Goal: Information Seeking & Learning: Check status

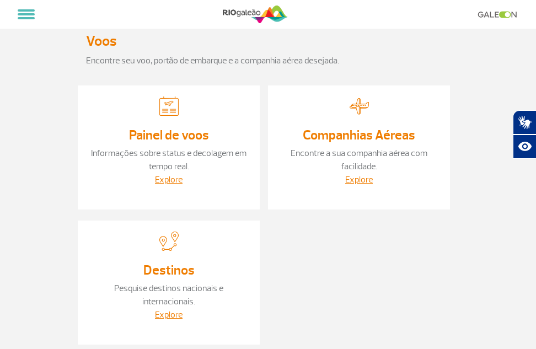
click at [219, 103] on div at bounding box center [169, 109] width 160 height 25
click at [161, 177] on link "Explore" at bounding box center [169, 179] width 28 height 11
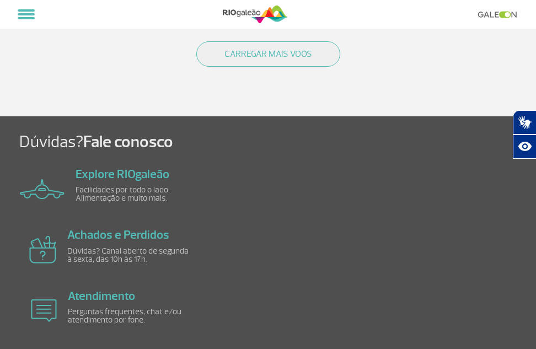
scroll to position [1637, 0]
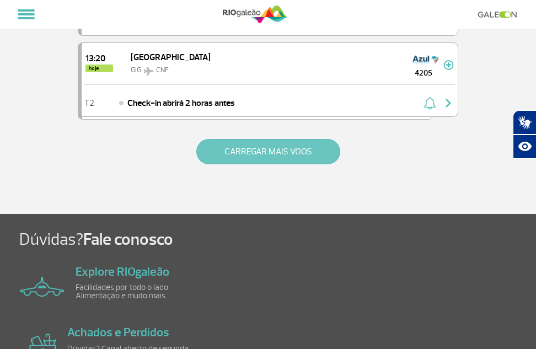
click at [252, 153] on button "CARREGAR MAIS VOOS" at bounding box center [268, 151] width 144 height 25
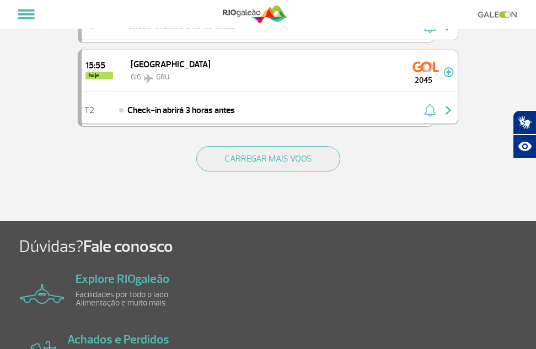
scroll to position [3293, 0]
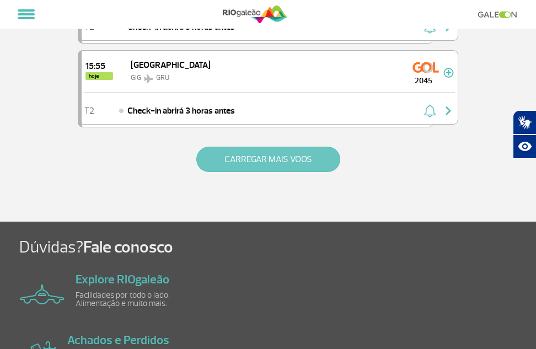
click at [276, 158] on button "CARREGAR MAIS VOOS" at bounding box center [268, 159] width 144 height 25
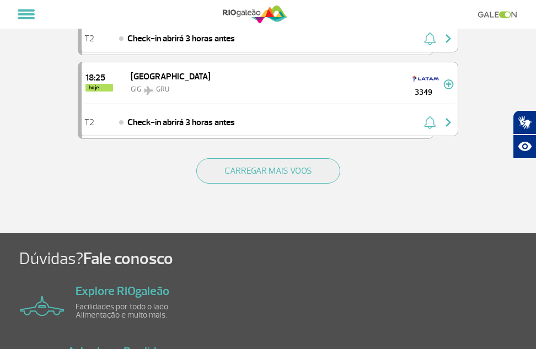
scroll to position [4838, 0]
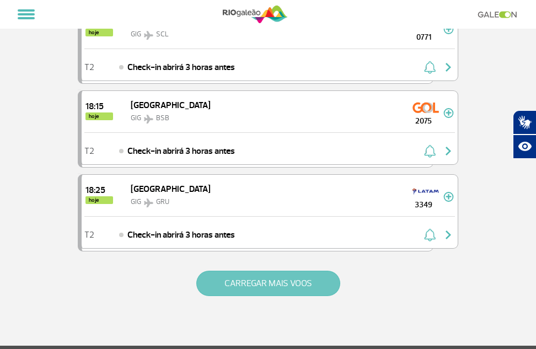
click at [285, 279] on button "CARREGAR MAIS VOOS" at bounding box center [268, 283] width 144 height 25
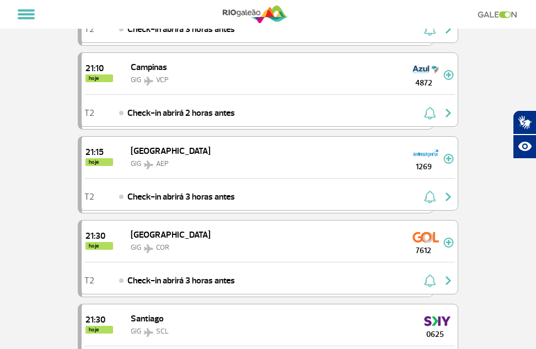
scroll to position [6659, 0]
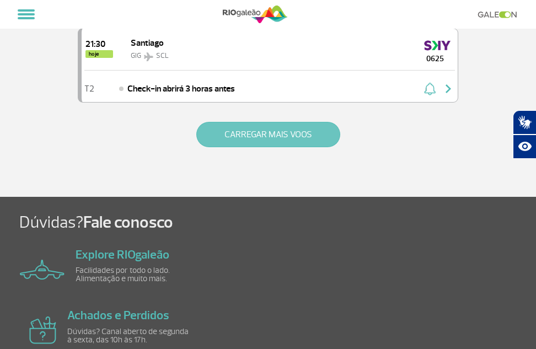
click at [280, 139] on button "CARREGAR MAIS VOOS" at bounding box center [268, 134] width 144 height 25
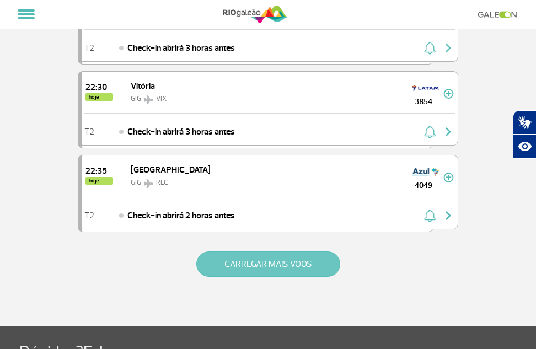
scroll to position [8314, 0]
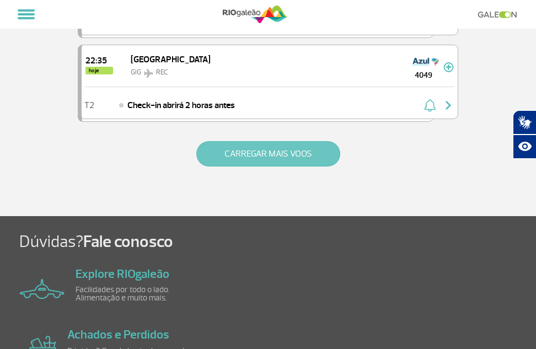
click at [280, 148] on button "CARREGAR MAIS VOOS" at bounding box center [268, 153] width 144 height 25
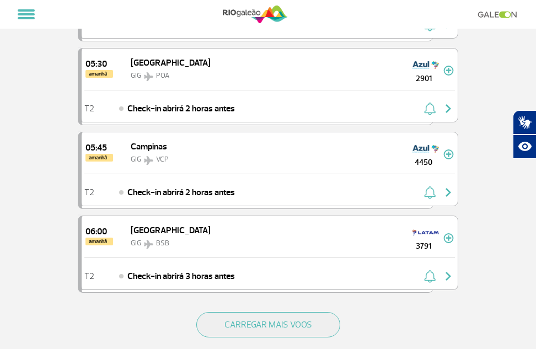
scroll to position [9970, 0]
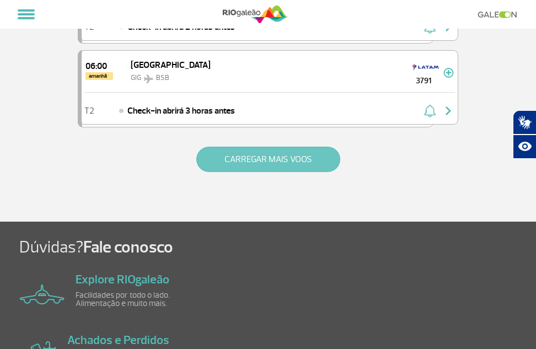
click at [288, 162] on button "CARREGAR MAIS VOOS" at bounding box center [268, 159] width 144 height 25
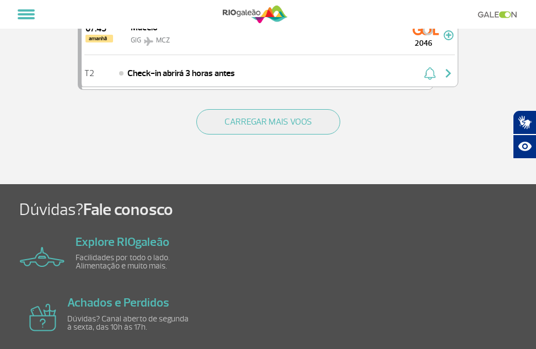
scroll to position [11625, 0]
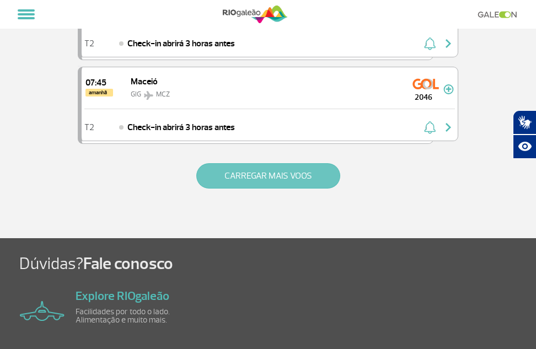
click at [304, 172] on button "CARREGAR MAIS VOOS" at bounding box center [268, 175] width 144 height 25
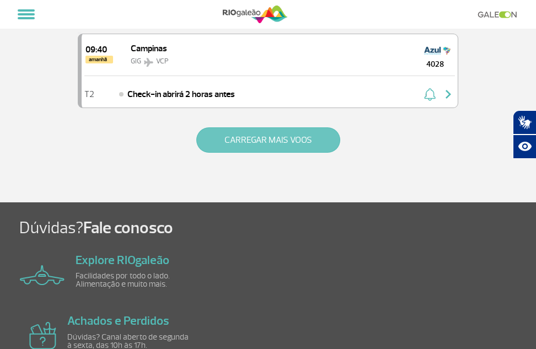
scroll to position [13281, 0]
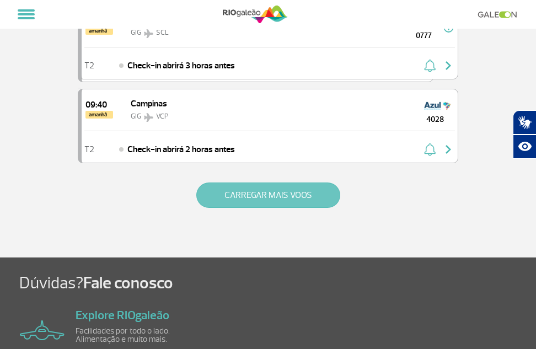
click at [304, 172] on div "CARREGAR MAIS VOOS" at bounding box center [268, 213] width 381 height 89
click at [302, 189] on button "CARREGAR MAIS VOOS" at bounding box center [268, 195] width 144 height 25
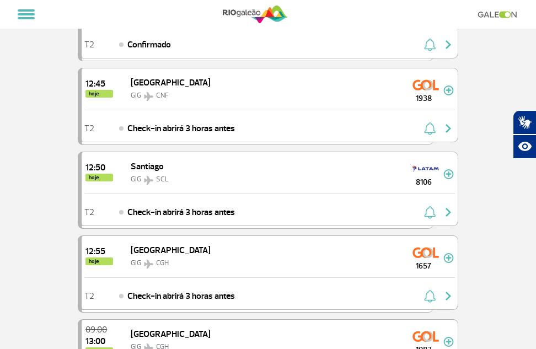
scroll to position [1251, 0]
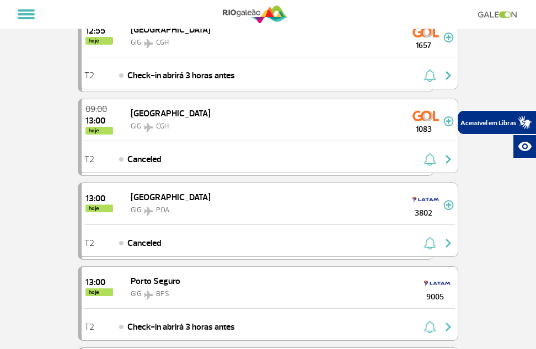
click at [524, 123] on icon "Abrir tradutor de língua de sinais." at bounding box center [526, 123] width 18 height 18
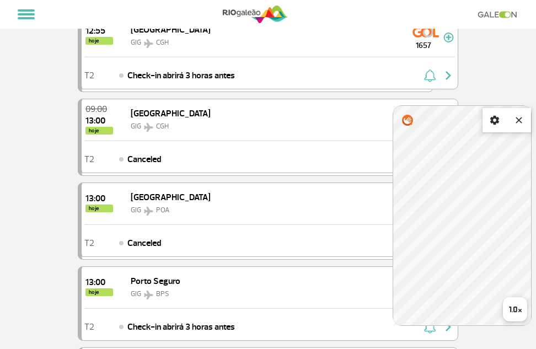
click at [532, 254] on div "Plugin de acessibilidade Hand Talk. Tradutor virtual para língua de sinais, por…" at bounding box center [462, 215] width 139 height 221
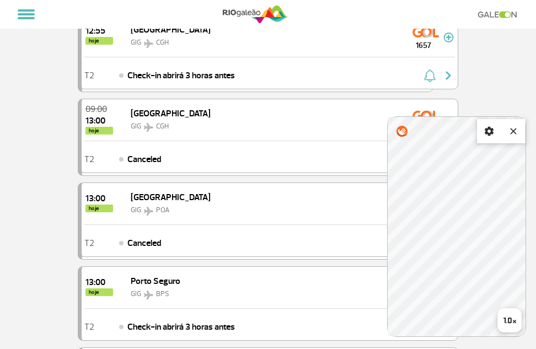
scroll to position [1417, 0]
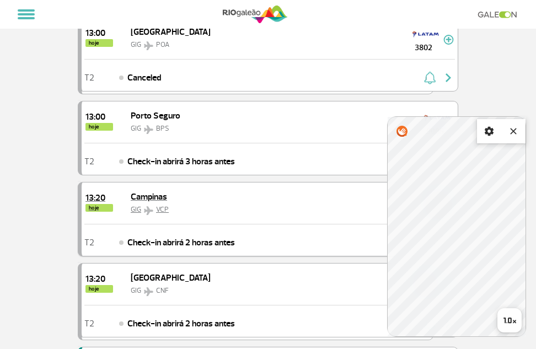
click at [239, 198] on div "13:20 hoje Campinas GIG VCP 2849" at bounding box center [270, 203] width 376 height 41
click at [499, 318] on button "Mudar velocidade da tradução, normal, opção 2 de 3" at bounding box center [510, 320] width 24 height 24
click at [499, 318] on button "Mudar velocidade da tradução, rápida, opção 3 de 3" at bounding box center [510, 320] width 24 height 24
click at [499, 318] on button "Mudar velocidade da tradução, lenta, opção 1 de 3" at bounding box center [510, 320] width 24 height 24
click at [499, 318] on button "Mudar velocidade da tradução, normal, opção 2 de 3" at bounding box center [510, 320] width 24 height 24
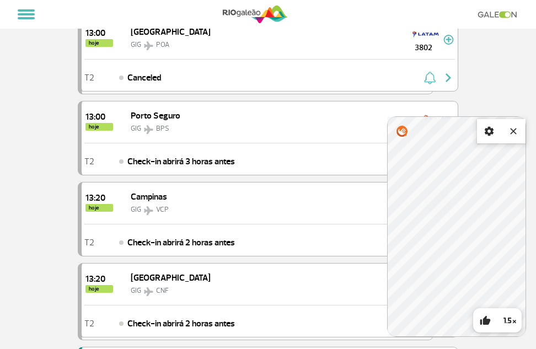
click at [499, 318] on button "Mudar velocidade da tradução, rápida, opção 3 de 3" at bounding box center [510, 320] width 24 height 24
click at [499, 318] on button "Mudar velocidade da tradução, lenta, opção 1 de 3" at bounding box center [510, 320] width 24 height 24
click at [499, 318] on button "Mudar velocidade da tradução, normal, opção 2 de 3" at bounding box center [510, 320] width 24 height 24
click at [502, 320] on button "Mudar velocidade da tradução, rápida, opção 3 de 3" at bounding box center [510, 320] width 24 height 24
click at [502, 320] on button "Mudar velocidade da tradução, lenta, opção 1 de 3" at bounding box center [510, 320] width 24 height 24
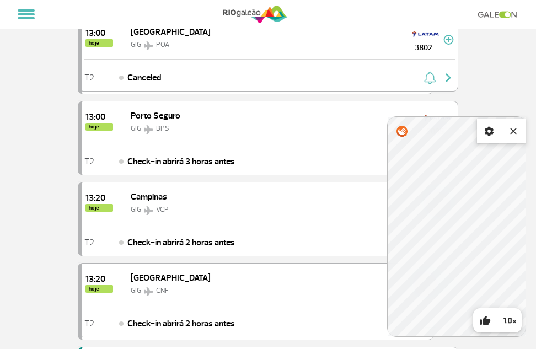
click at [502, 320] on button "Mudar velocidade da tradução, normal, opção 2 de 3" at bounding box center [510, 320] width 24 height 24
click at [477, 237] on div "Plugin de acessibilidade Hand Talk. Tradutor virtual para língua de sinais, por…" at bounding box center [456, 226] width 139 height 221
click at [171, 129] on div "GIG BPS" at bounding box center [156, 127] width 50 height 13
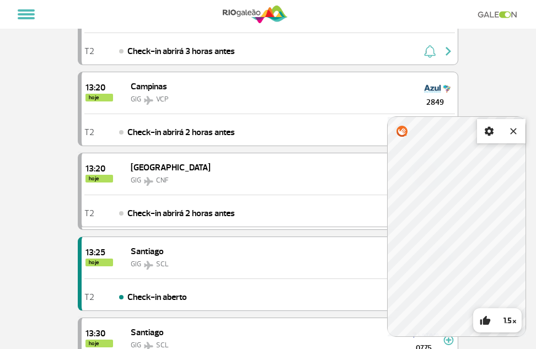
click at [513, 139] on button "Fechar tradutor de lingua de sinais" at bounding box center [514, 131] width 24 height 24
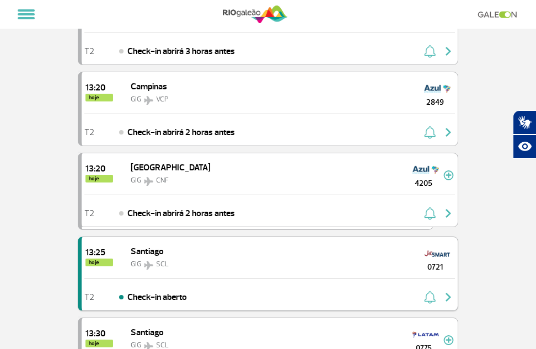
click at [434, 304] on img "button" at bounding box center [430, 297] width 12 height 13
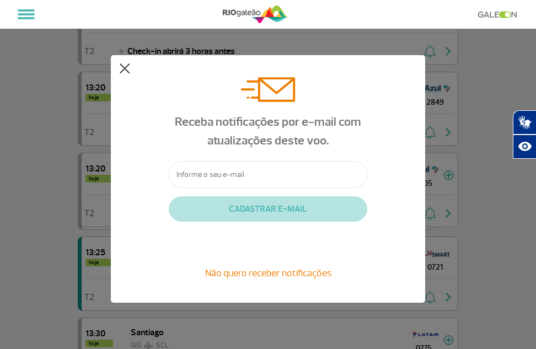
click at [122, 67] on button at bounding box center [124, 68] width 11 height 11
